Goal: Task Accomplishment & Management: Manage account settings

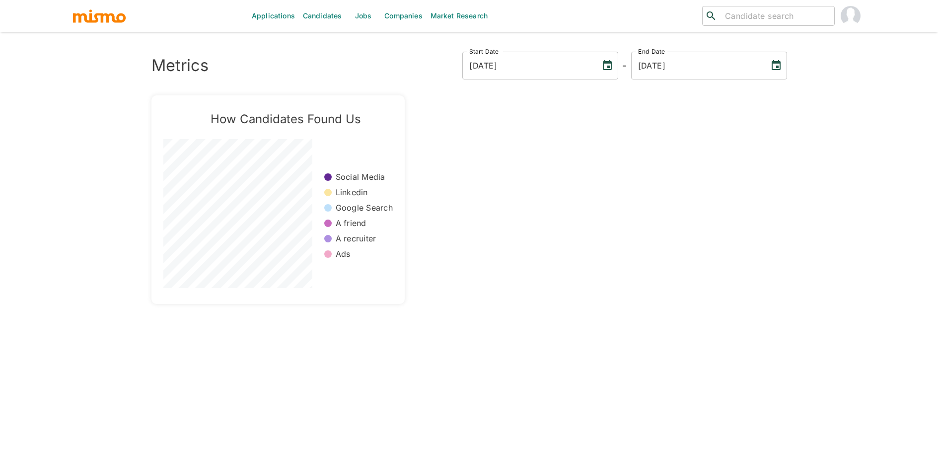
click at [368, 28] on link "Jobs" at bounding box center [363, 16] width 35 height 32
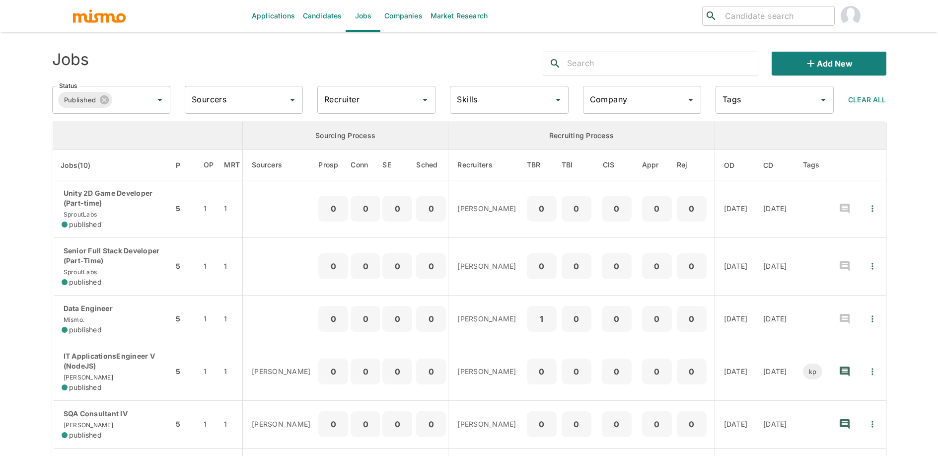
click at [284, 21] on link "Applications" at bounding box center [273, 16] width 51 height 32
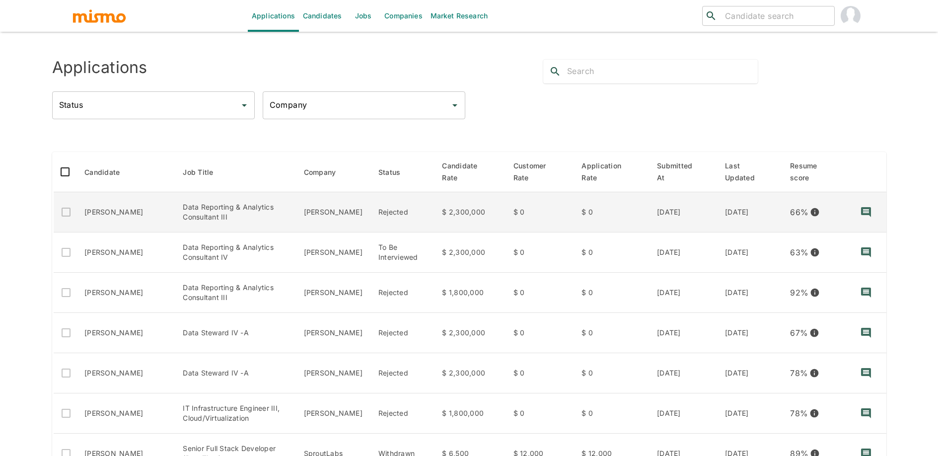
click at [130, 211] on td "[PERSON_NAME]" at bounding box center [125, 212] width 98 height 40
